Goal: Task Accomplishment & Management: Use online tool/utility

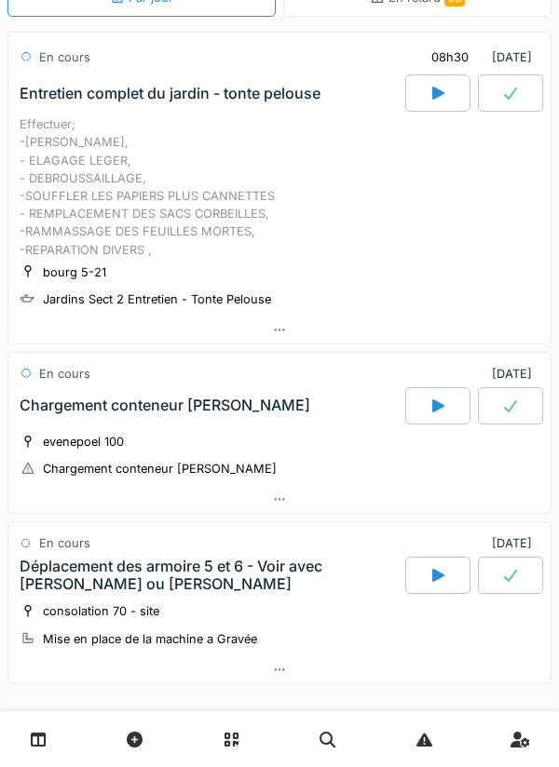
scroll to position [255, 0]
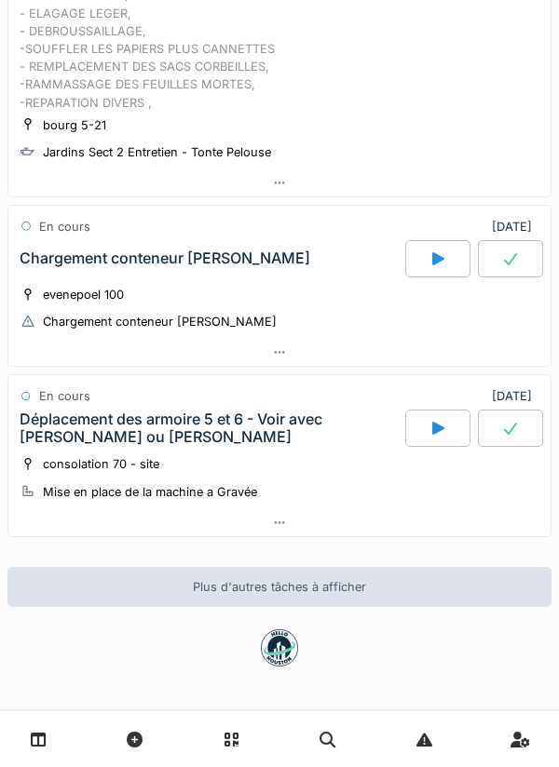
click at [285, 526] on icon at bounding box center [279, 523] width 15 height 12
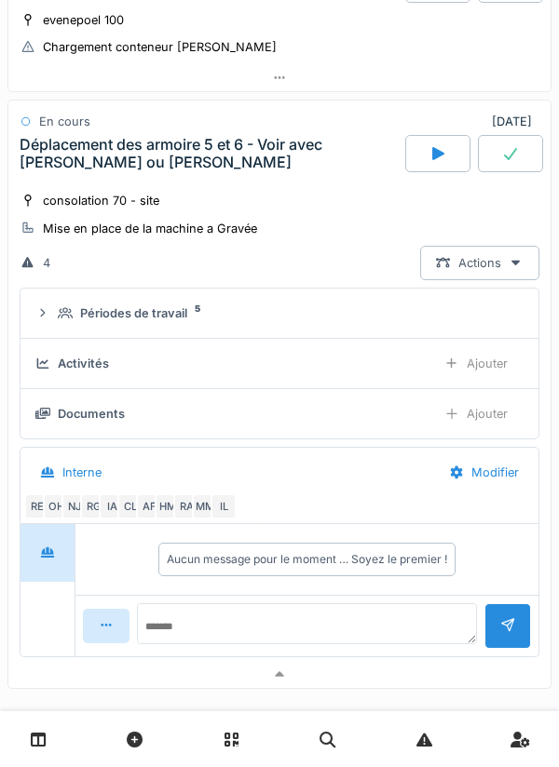
scroll to position [555, 0]
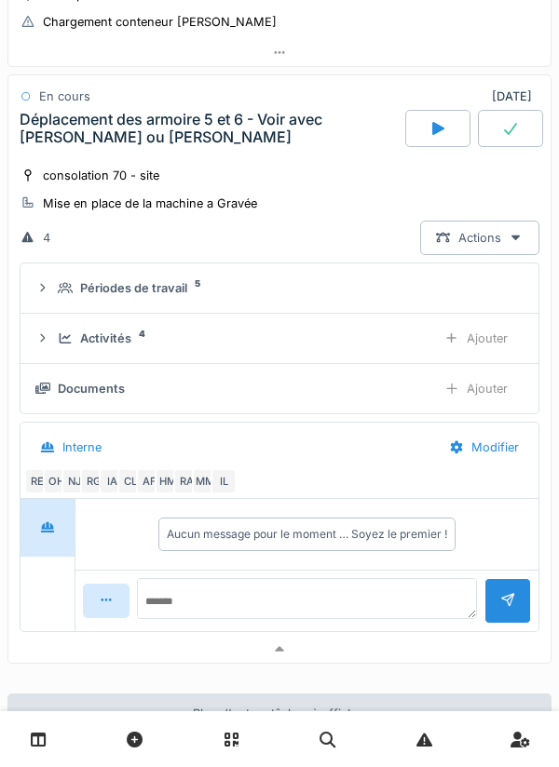
click at [470, 342] on div "Ajouter" at bounding box center [475, 338] width 95 height 34
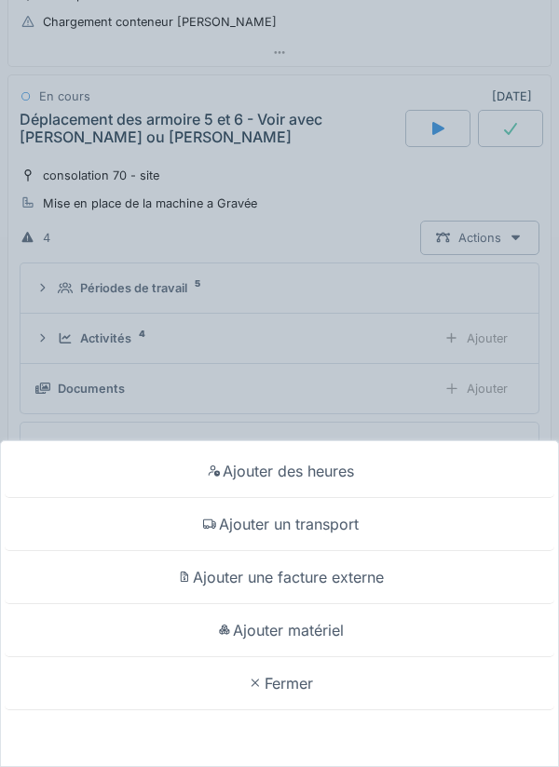
click at [282, 476] on div "Ajouter des heures" at bounding box center [279, 471] width 549 height 53
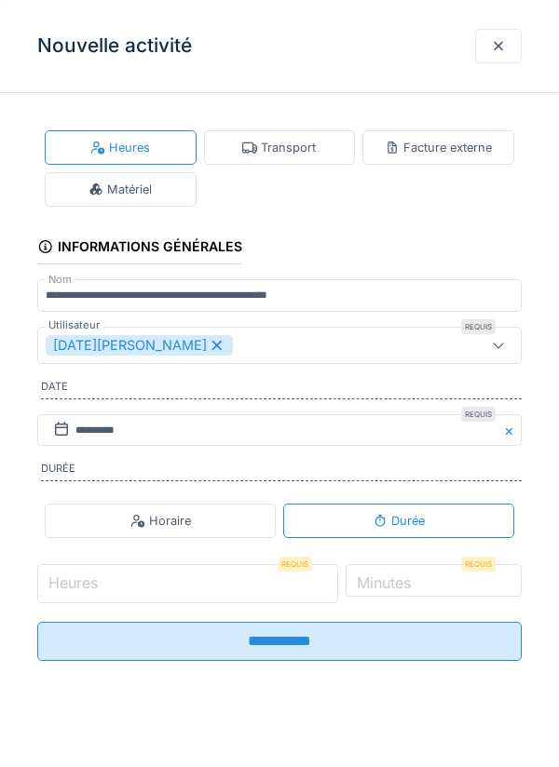
click at [127, 585] on input "Heures" at bounding box center [187, 583] width 301 height 39
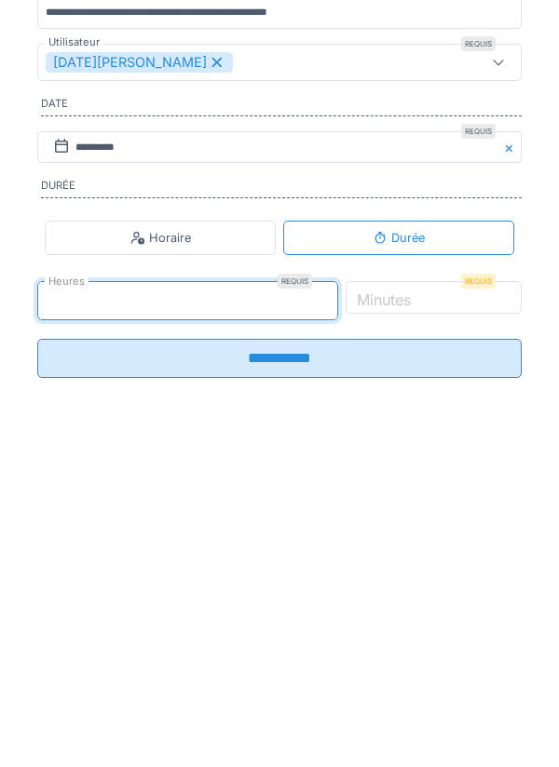
type input "**"
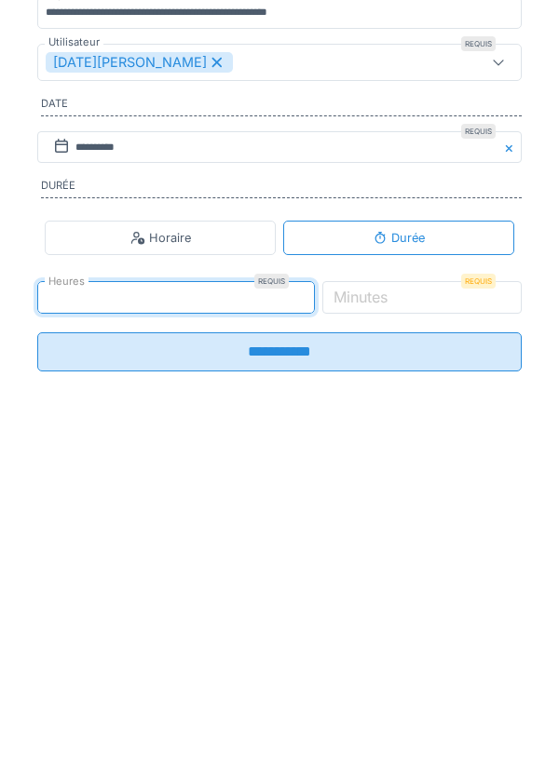
click at [391, 582] on label "Minutes" at bounding box center [360, 580] width 61 height 22
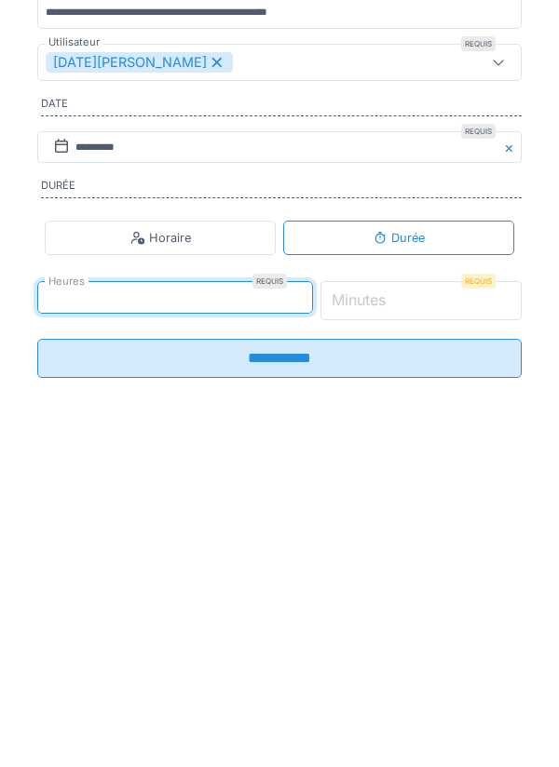
click at [423, 582] on input "*" at bounding box center [421, 583] width 202 height 39
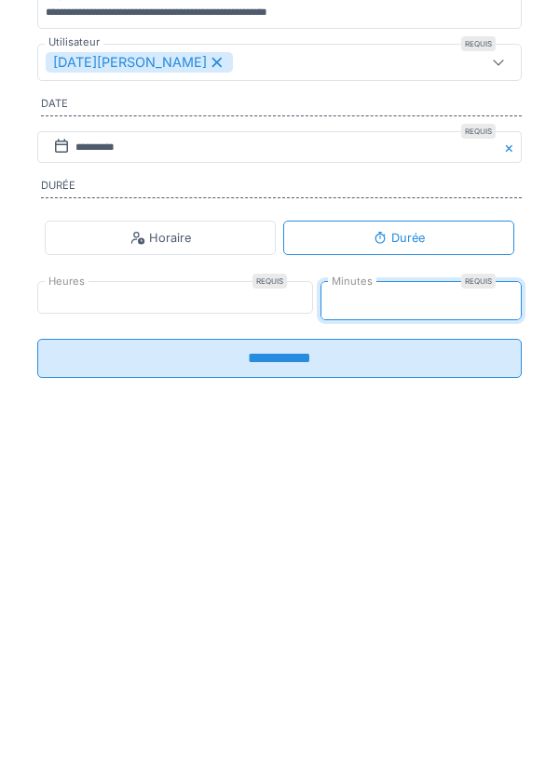
type input "**"
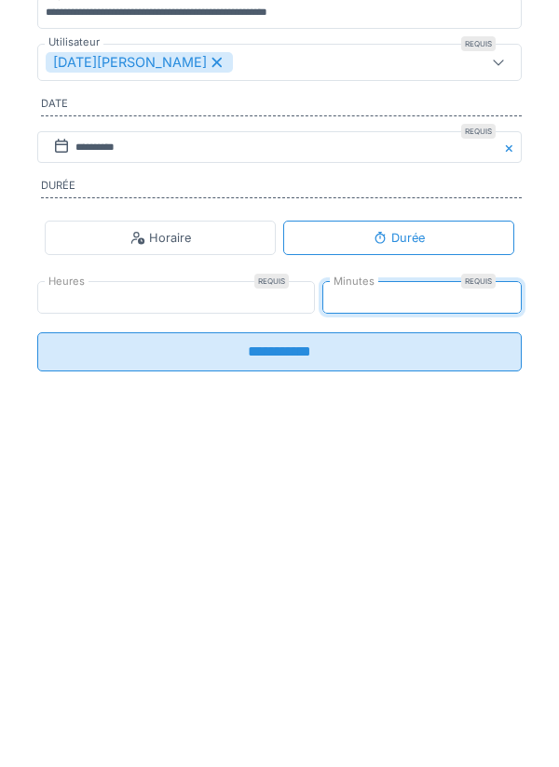
click at [324, 643] on input "**********" at bounding box center [279, 635] width 484 height 39
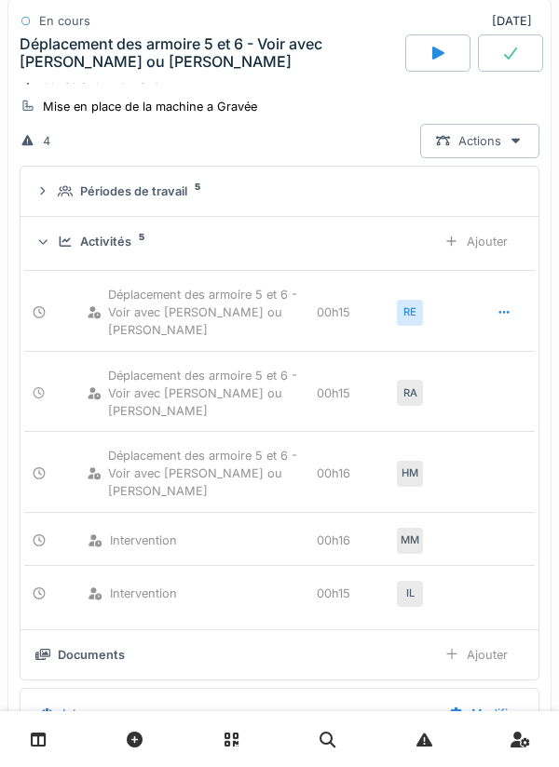
scroll to position [656, 0]
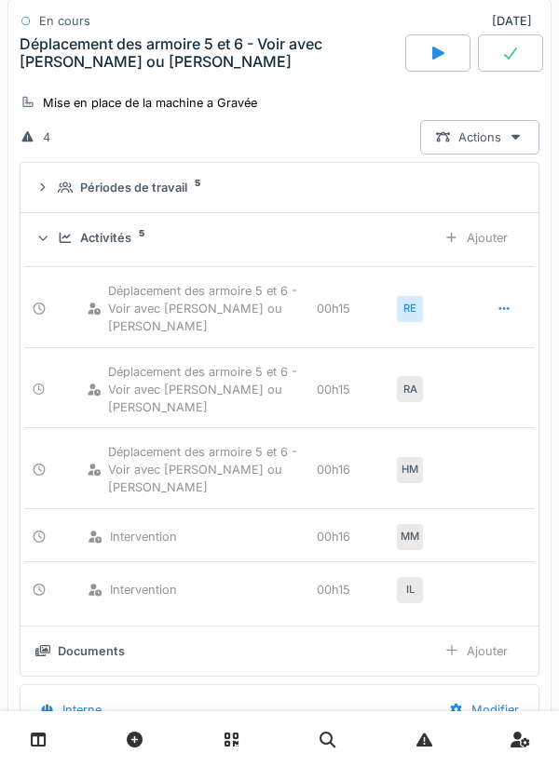
click at [35, 741] on icon at bounding box center [39, 740] width 16 height 16
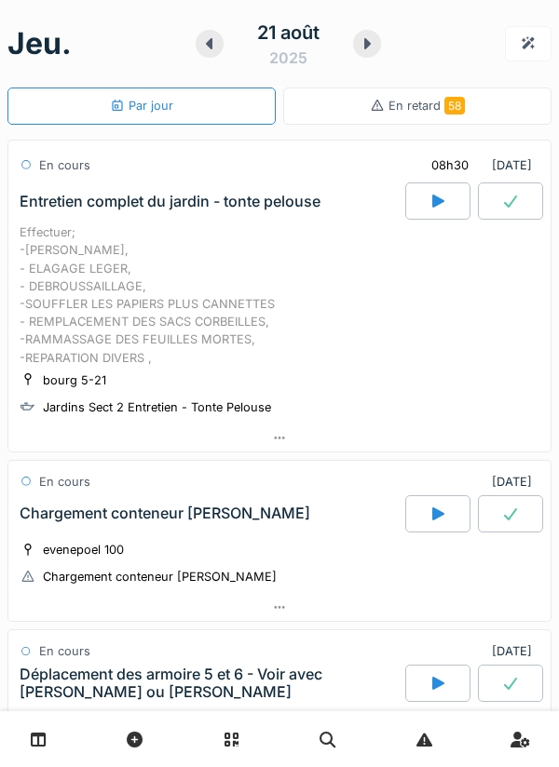
scroll to position [95, 0]
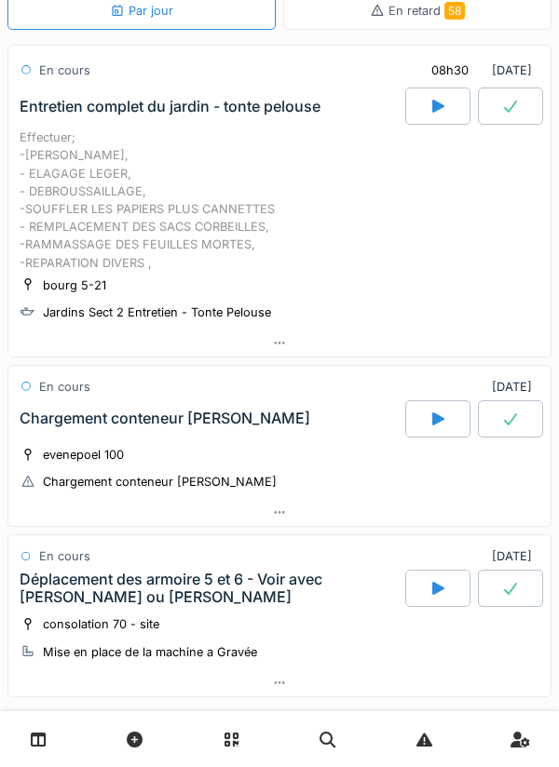
click at [430, 428] on div at bounding box center [437, 418] width 65 height 37
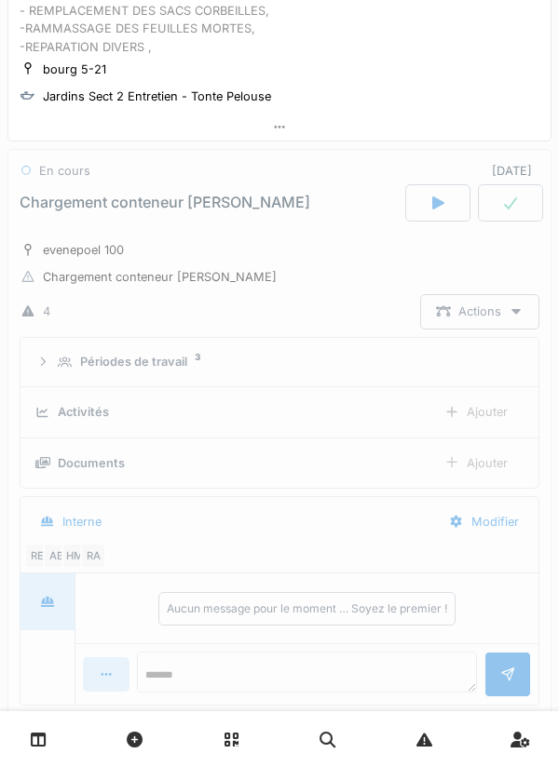
scroll to position [386, 0]
